Goal: Transaction & Acquisition: Download file/media

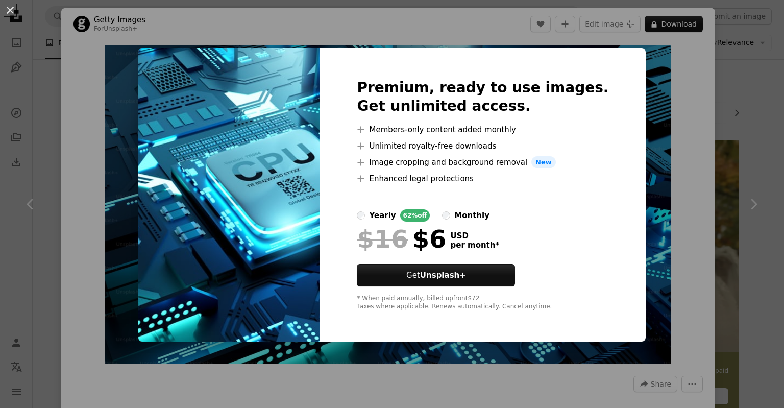
click at [716, 127] on div "An X shape Premium, ready to use images. Get unlimited access. A plus sign Memb…" at bounding box center [392, 204] width 784 height 408
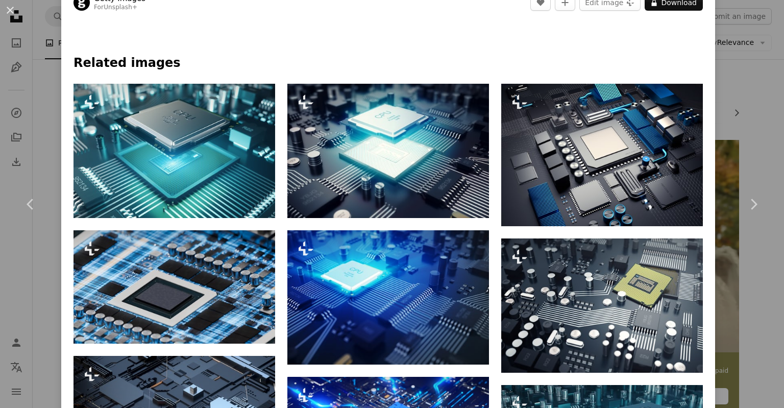
scroll to position [463, 0]
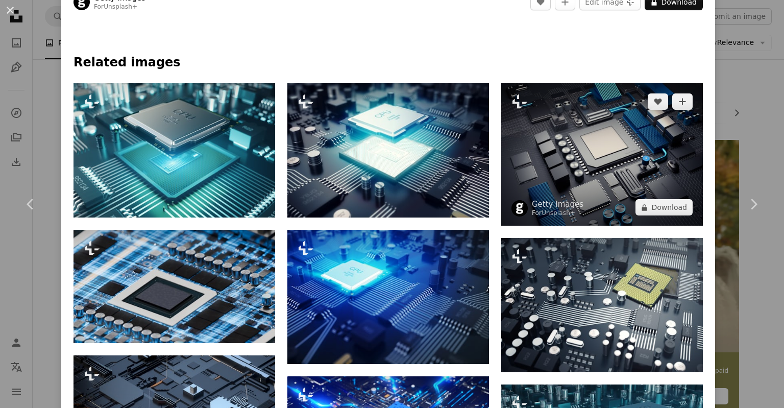
click at [609, 175] on img at bounding box center [602, 154] width 202 height 143
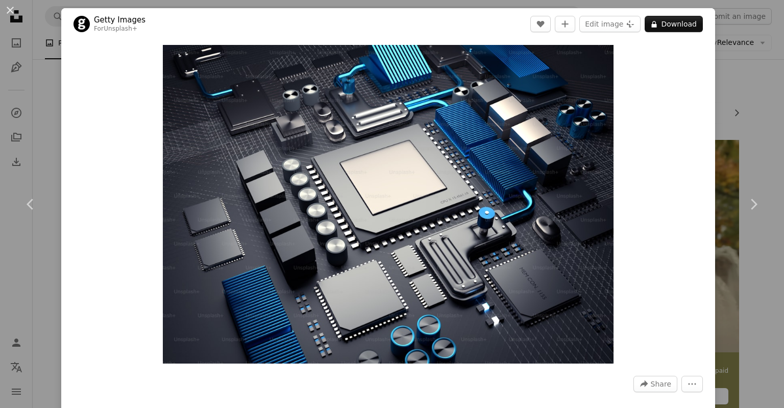
click at [743, 70] on div "An X shape Chevron left Chevron right Getty Images For Unsplash+ A heart A plus…" at bounding box center [392, 204] width 784 height 408
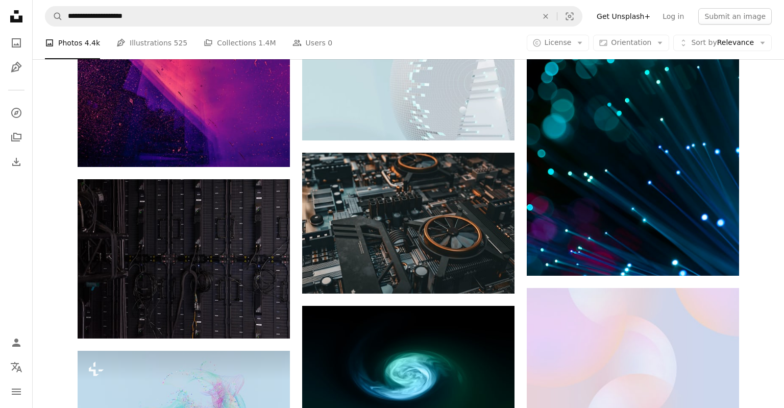
scroll to position [953, 0]
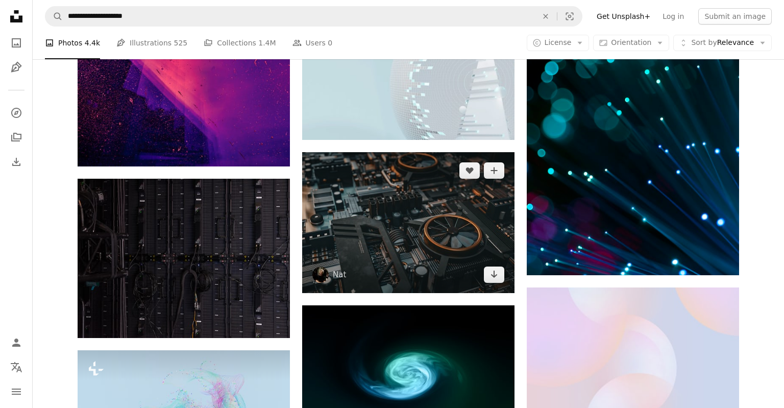
click at [453, 267] on img at bounding box center [408, 222] width 212 height 140
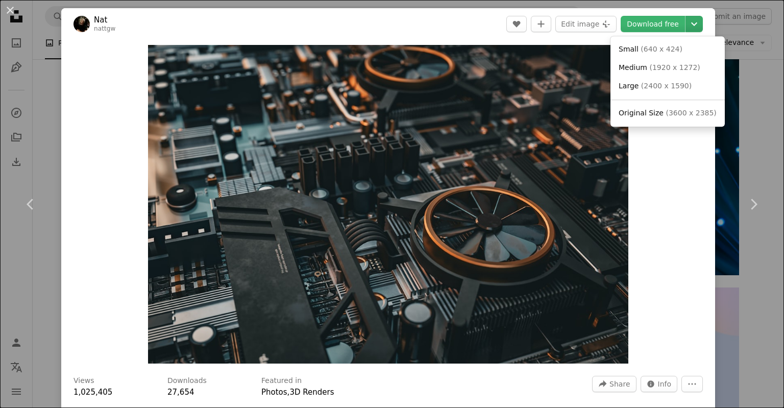
click at [703, 29] on icon "Chevron down" at bounding box center [694, 24] width 16 height 12
click at [658, 111] on span "Original Size" at bounding box center [641, 113] width 45 height 8
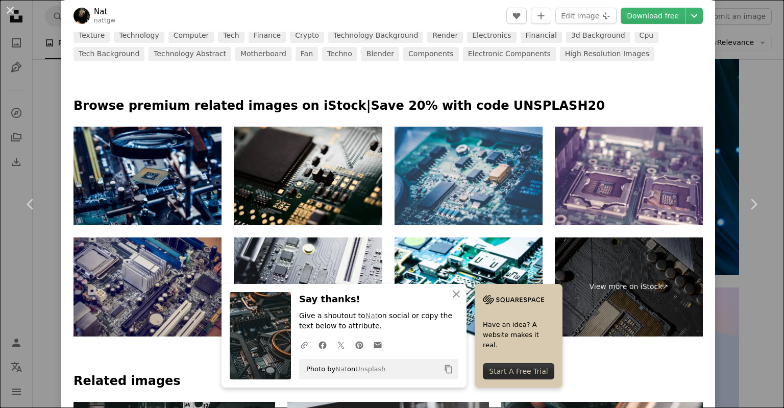
scroll to position [450, 0]
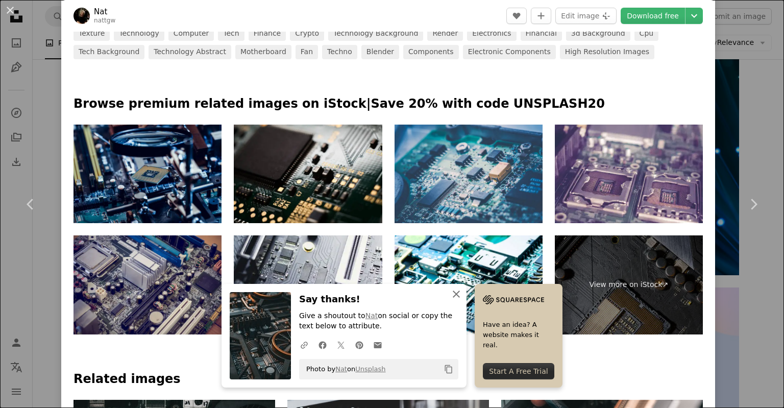
click at [455, 293] on icon "button" at bounding box center [456, 294] width 7 height 7
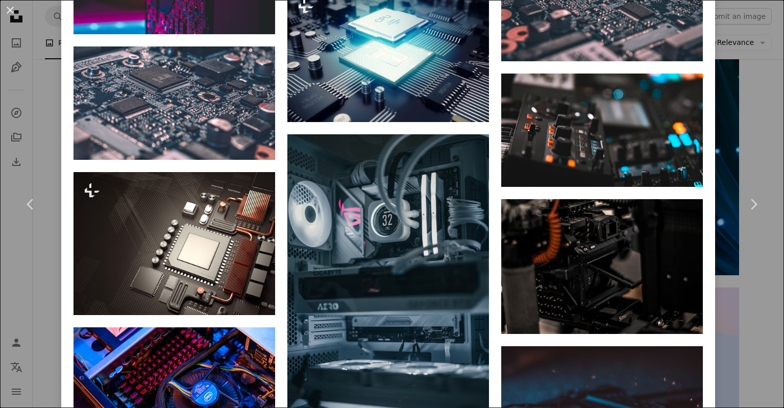
scroll to position [2153, 0]
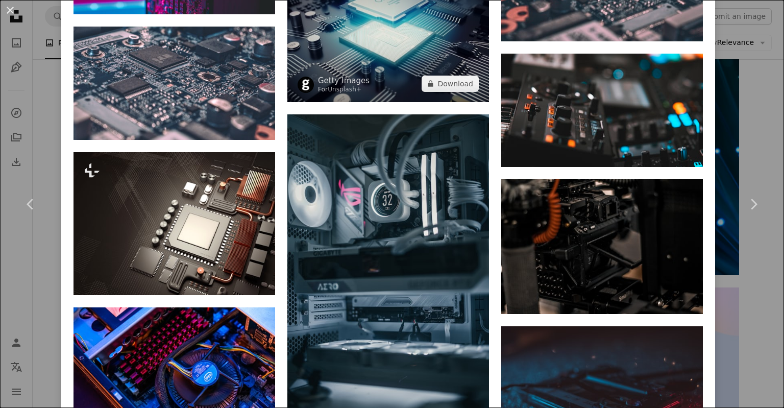
click at [426, 75] on img at bounding box center [388, 35] width 202 height 134
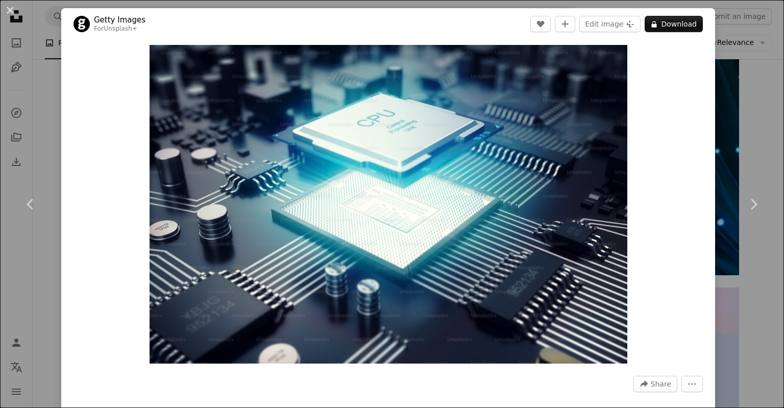
click at [756, 45] on div "An X shape Chevron left Chevron right Getty Images For Unsplash+ A heart A plus…" at bounding box center [392, 204] width 784 height 408
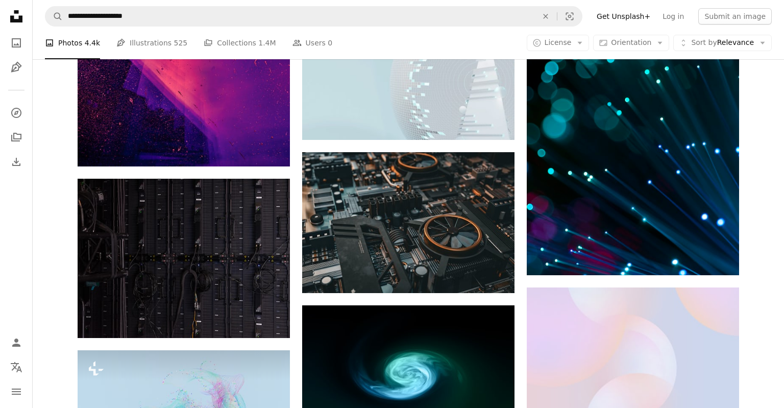
scroll to position [953, 0]
